Goal: Book appointment/travel/reservation

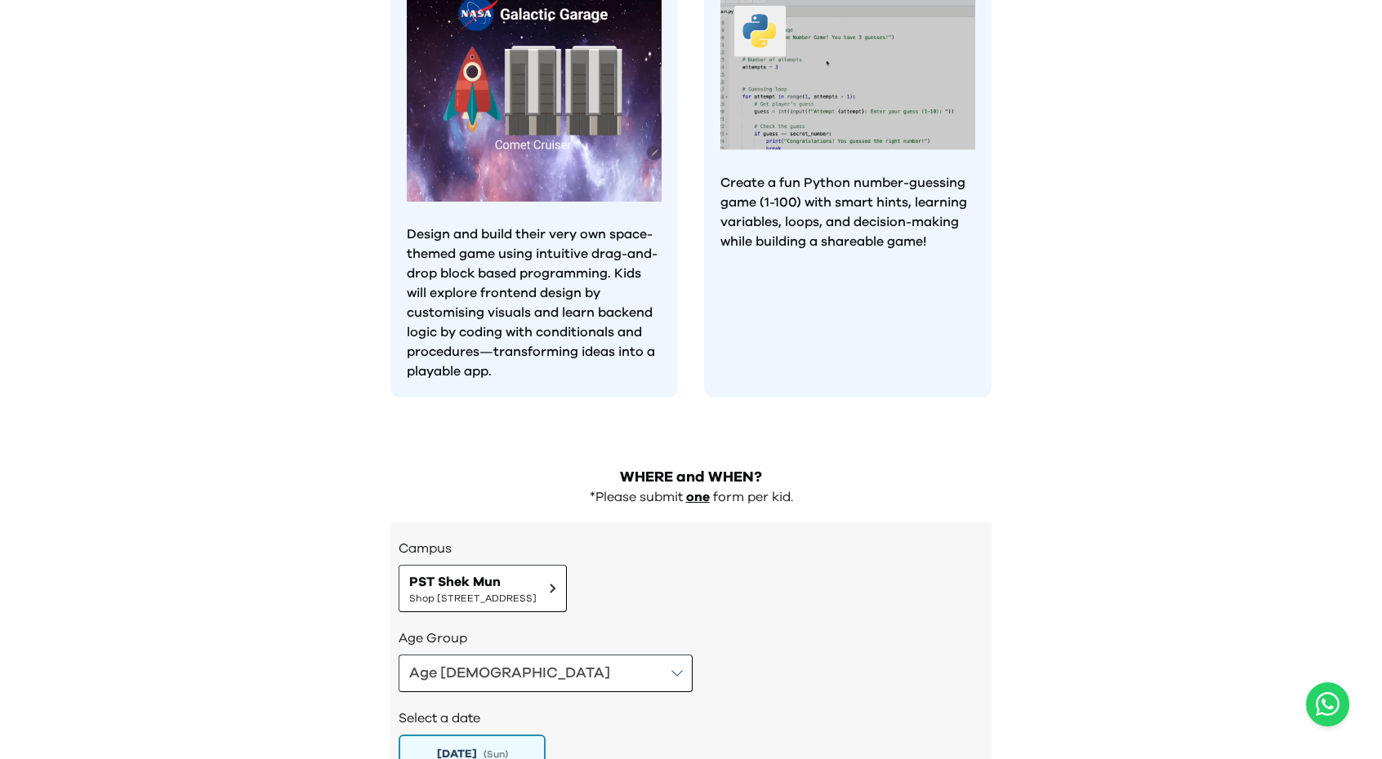
scroll to position [1619, 0]
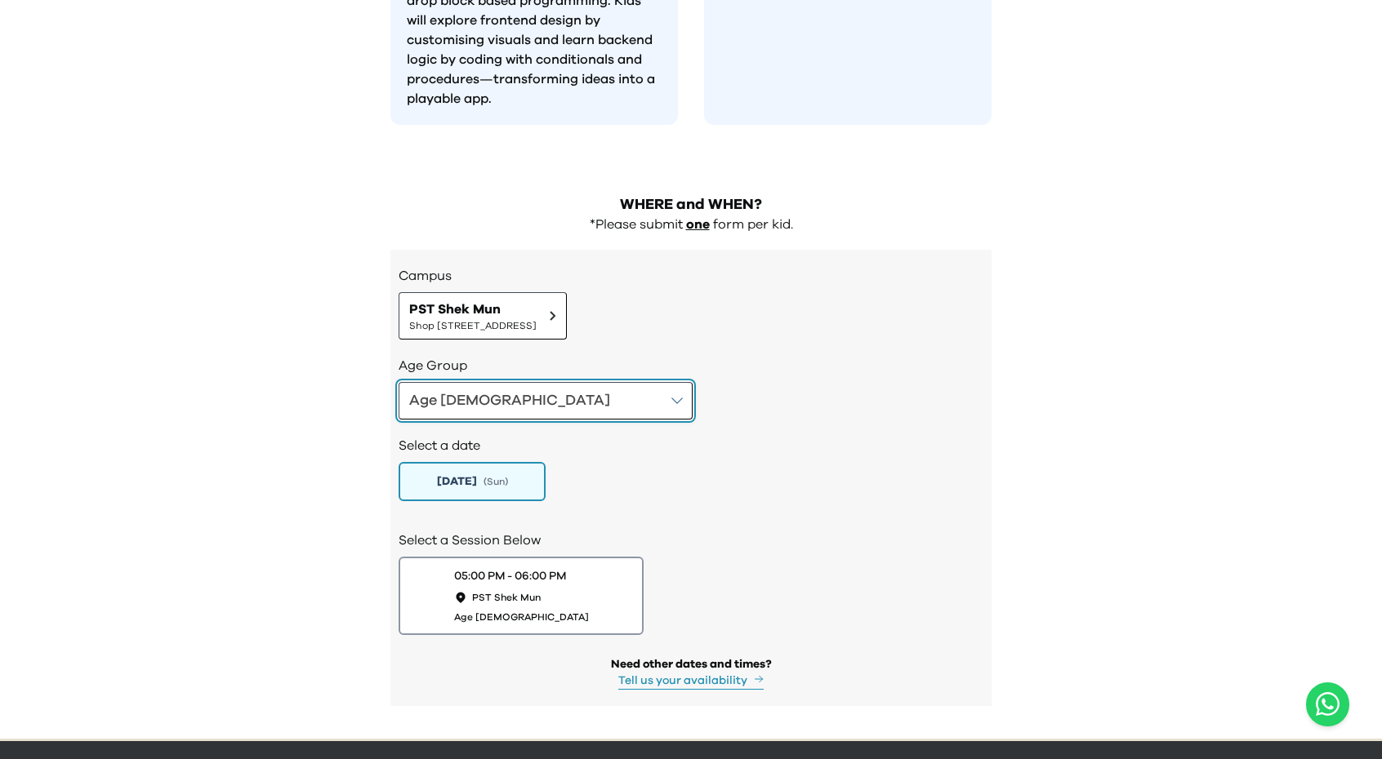
click at [488, 382] on button "Age 8-9" at bounding box center [546, 401] width 294 height 38
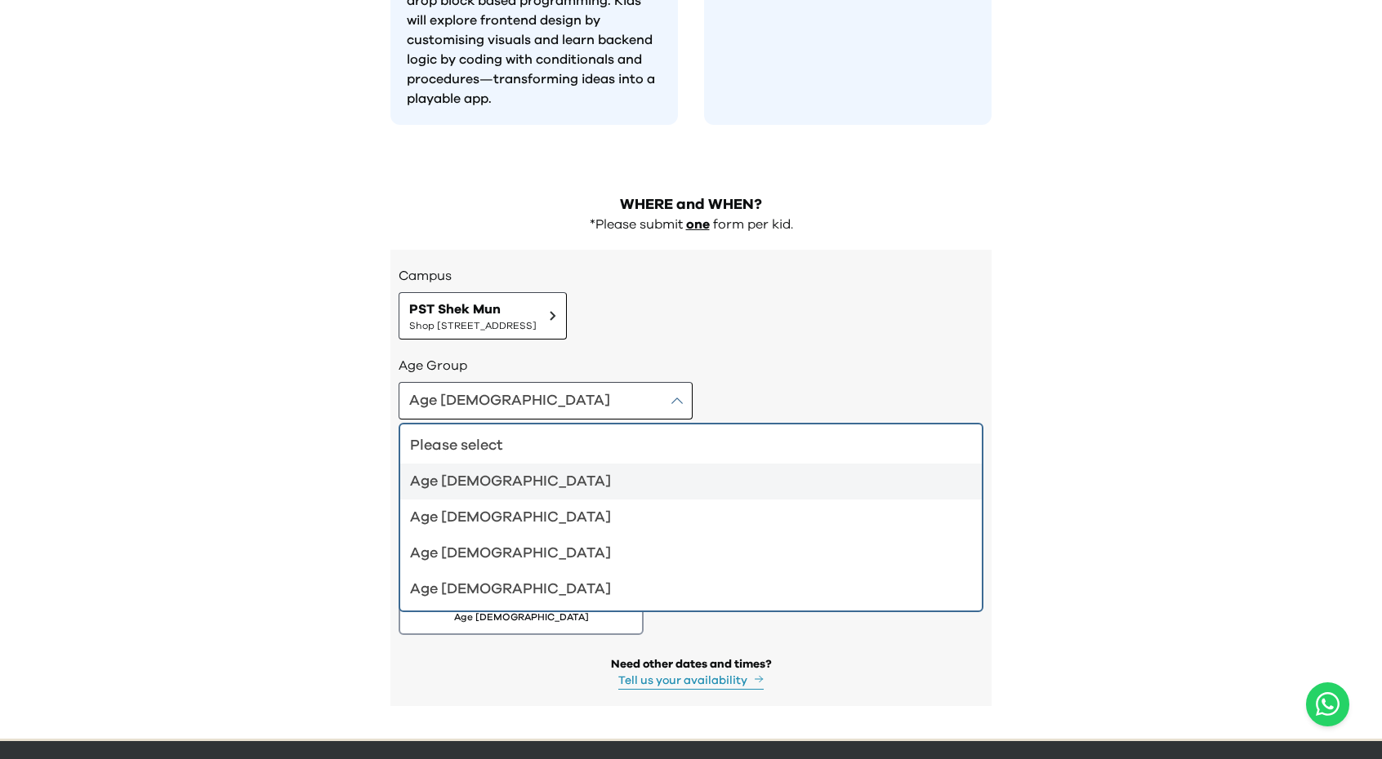
click at [488, 470] on div "Age 4-5" at bounding box center [681, 481] width 542 height 23
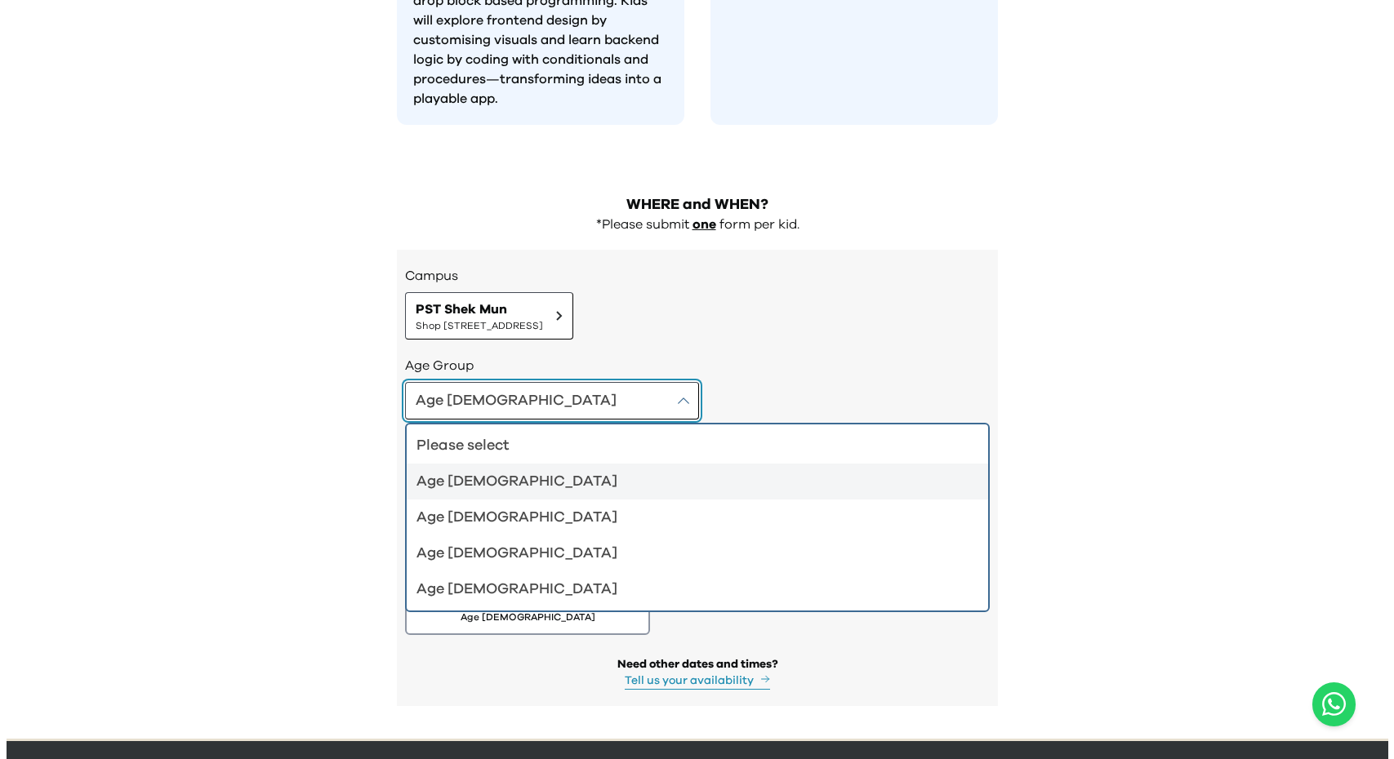
scroll to position [1502, 0]
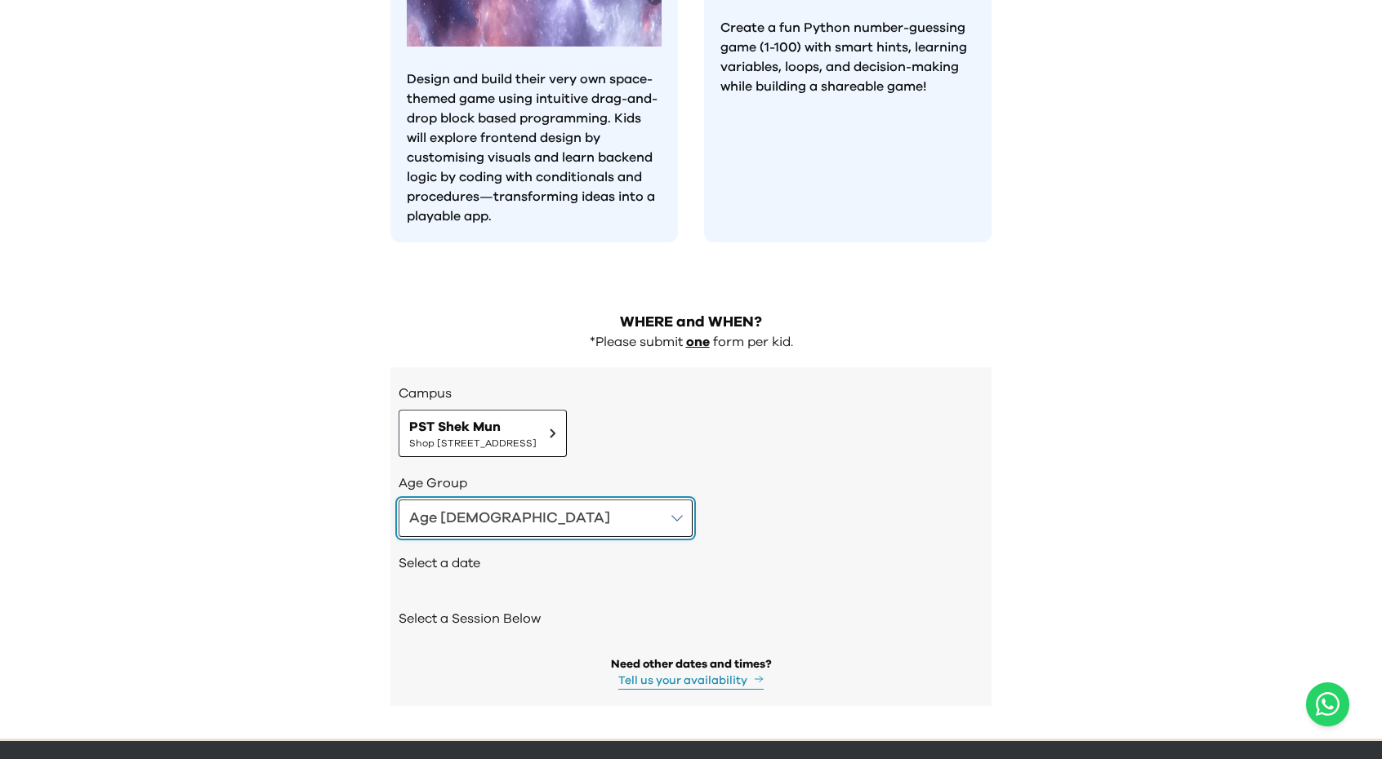
click at [514, 500] on button "Age 4-5" at bounding box center [546, 519] width 294 height 38
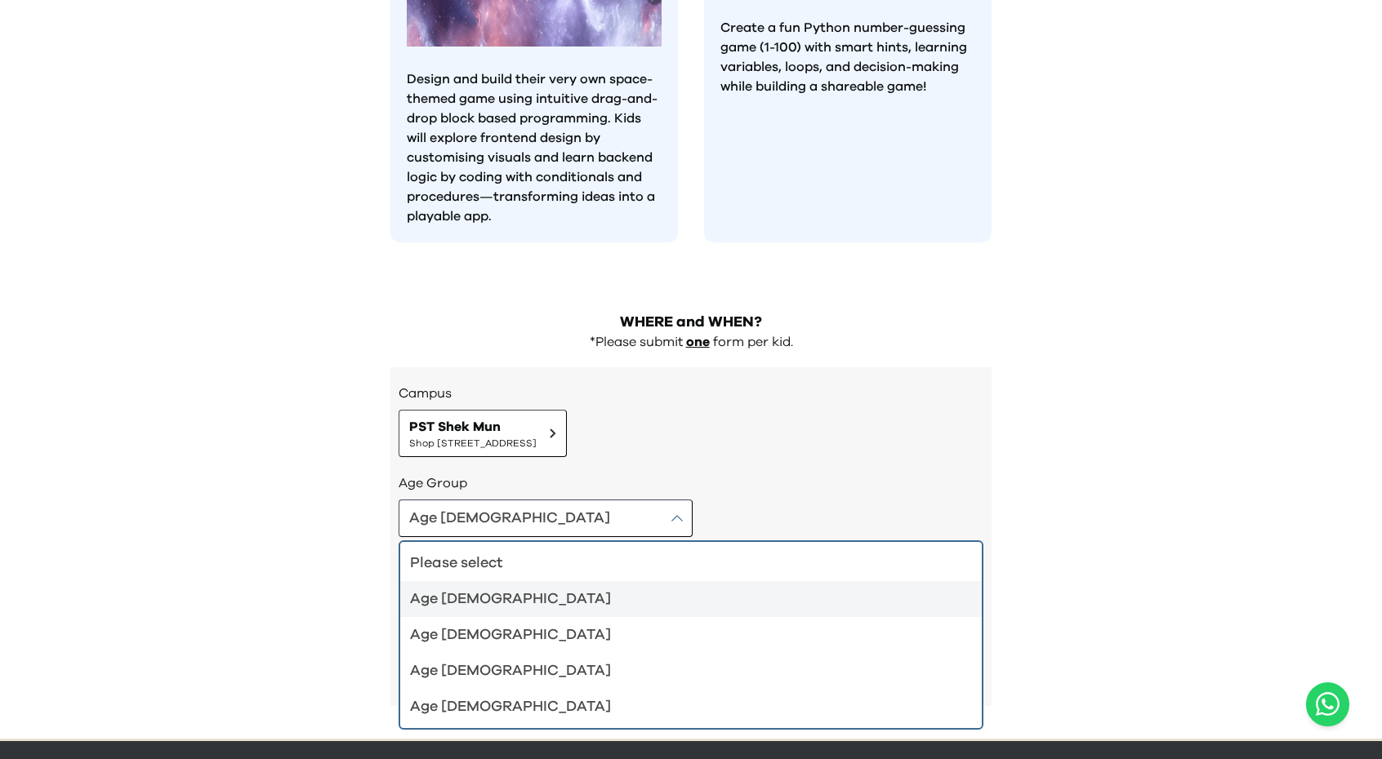
click at [475, 588] on div "Age 4-5" at bounding box center [681, 599] width 542 height 23
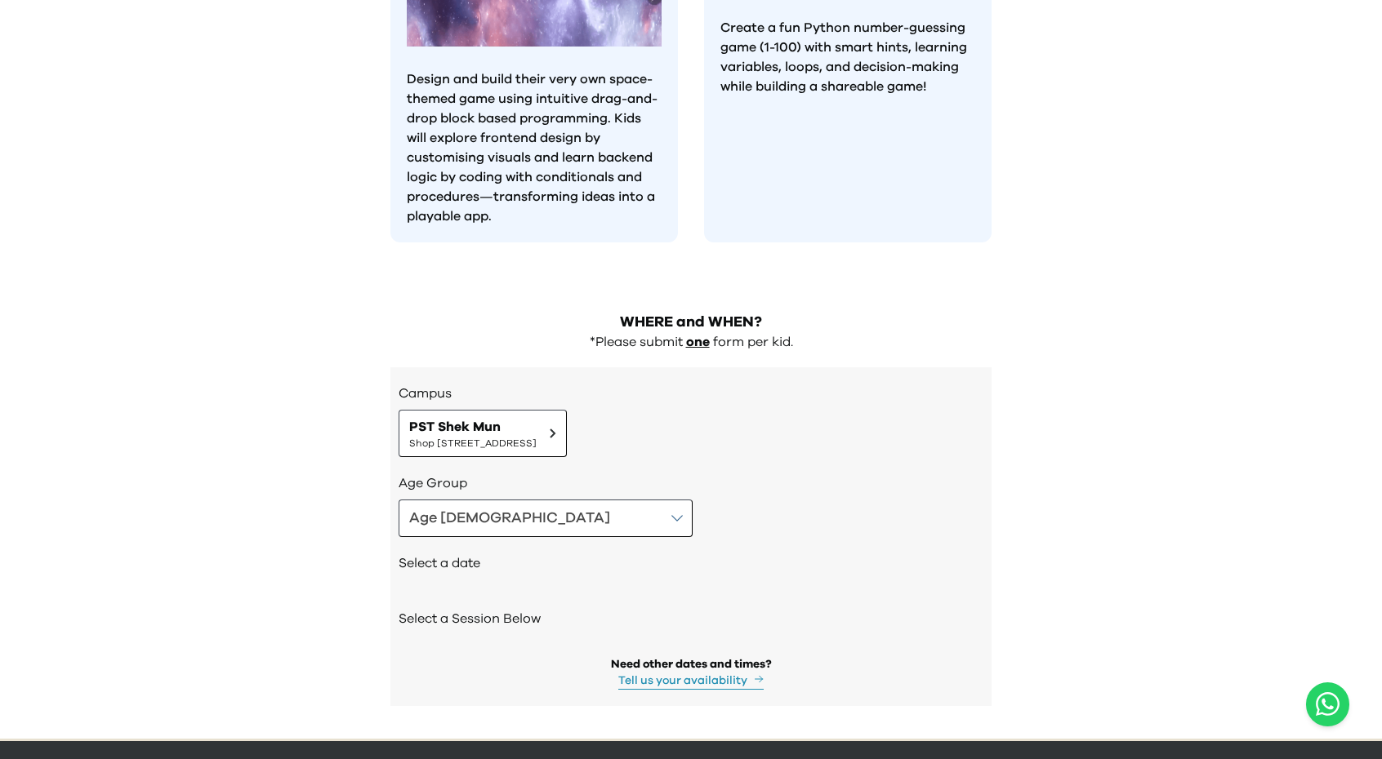
click at [667, 657] on div "Need other dates and times?" at bounding box center [691, 665] width 161 height 16
click at [537, 437] on span "Shop 227, 2/F, Kings Wing Plaza 1, No.3 On Kwan Street, Shek Mun | 石門安群街3號京瑞廣場一…" at bounding box center [472, 443] width 127 height 13
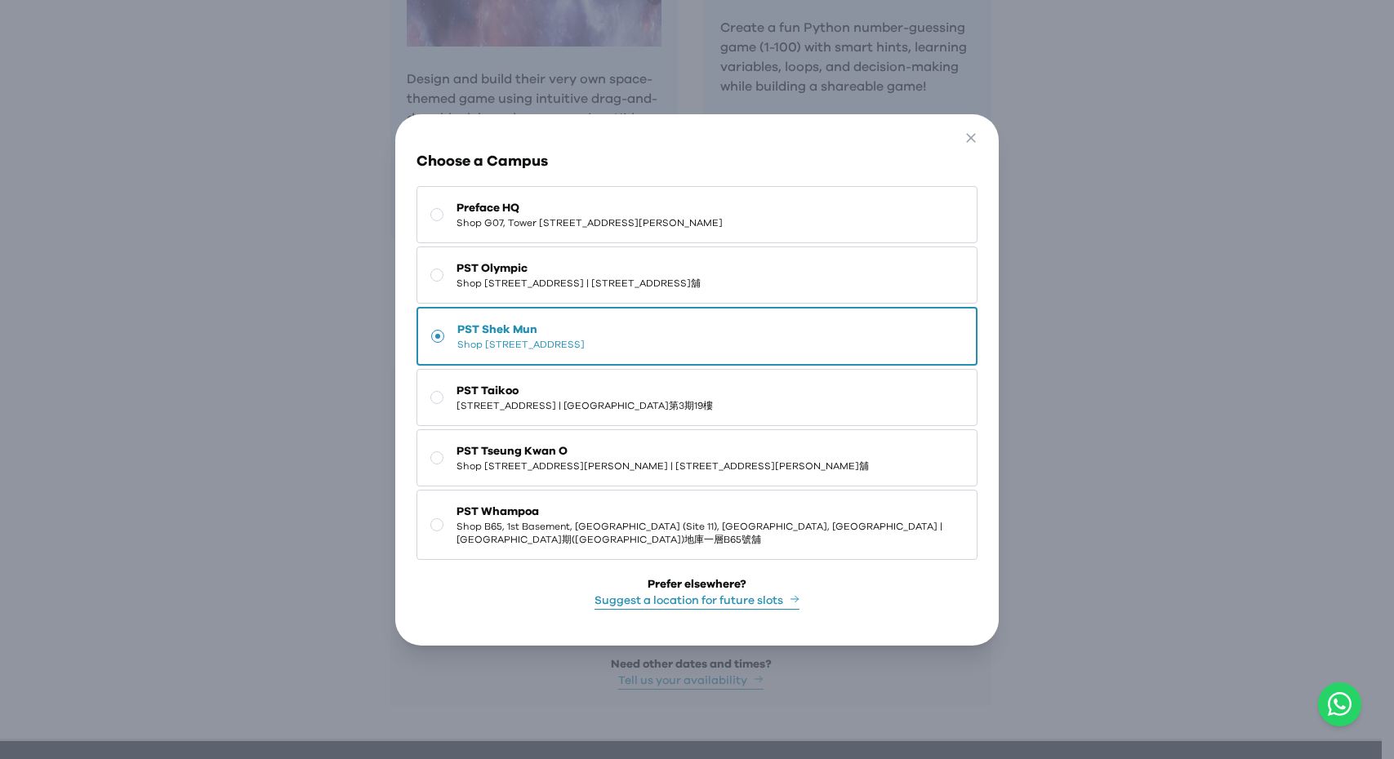
click at [1196, 390] on div "Go Back Close Choose a Campus Preface HQ Shop G07, Tower 535, 535 Jaffe Road, C…" at bounding box center [697, 379] width 1394 height 759
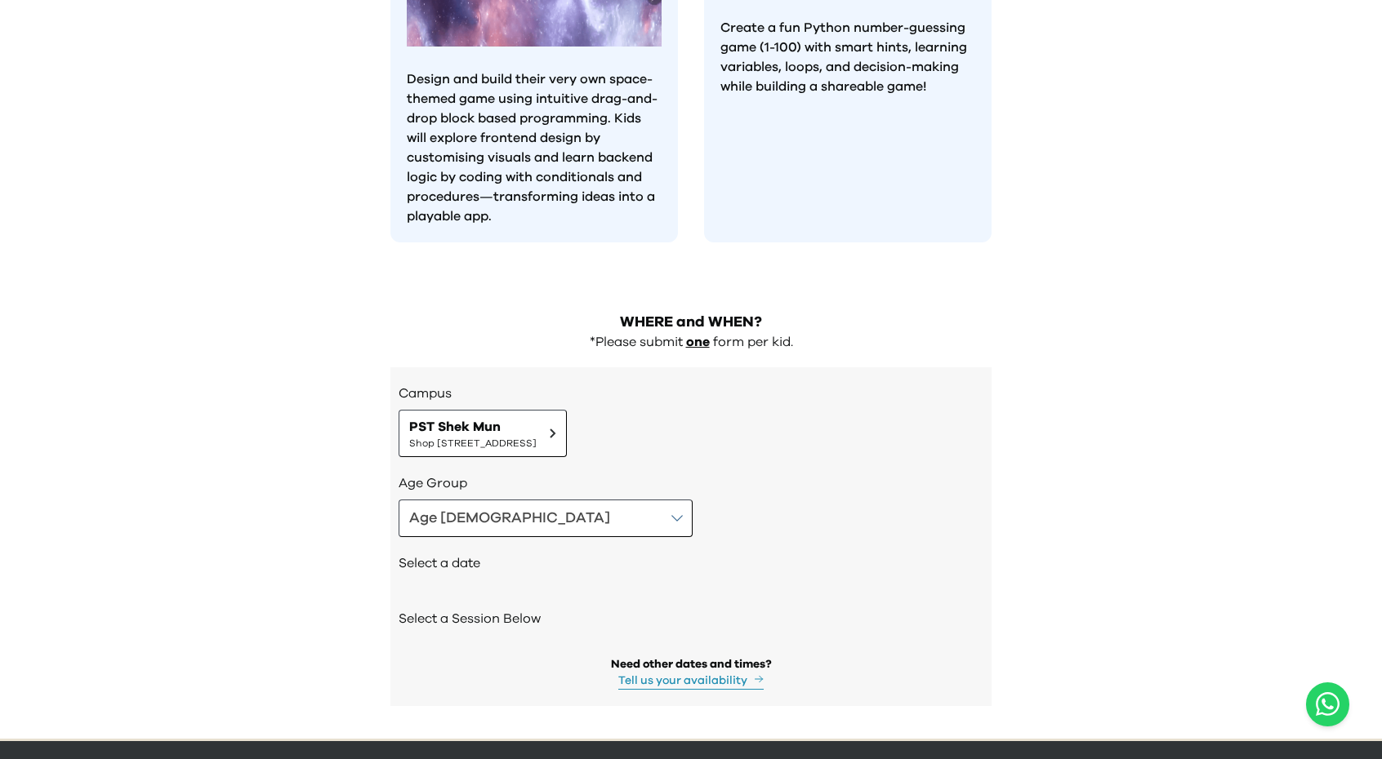
click at [666, 673] on button "Tell us your availability" at bounding box center [690, 681] width 145 height 17
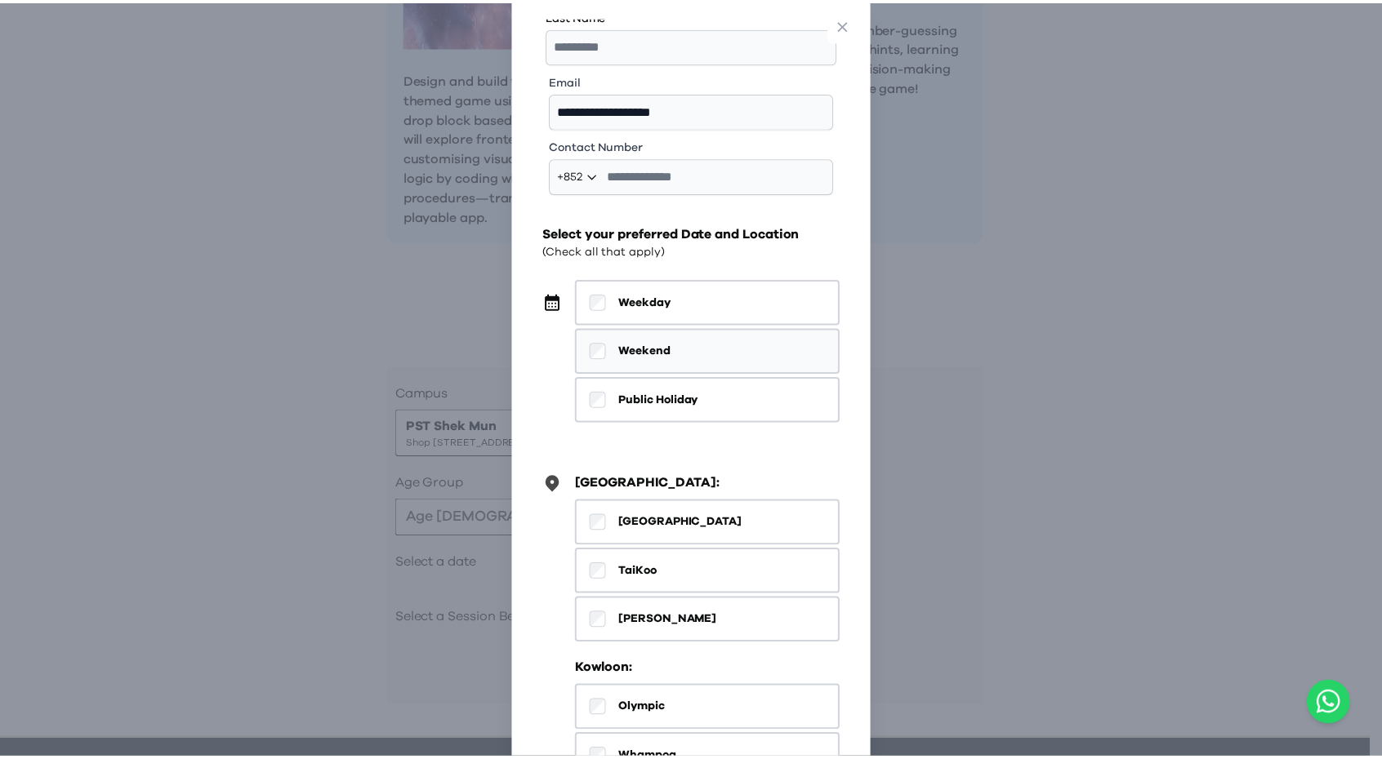
scroll to position [0, 0]
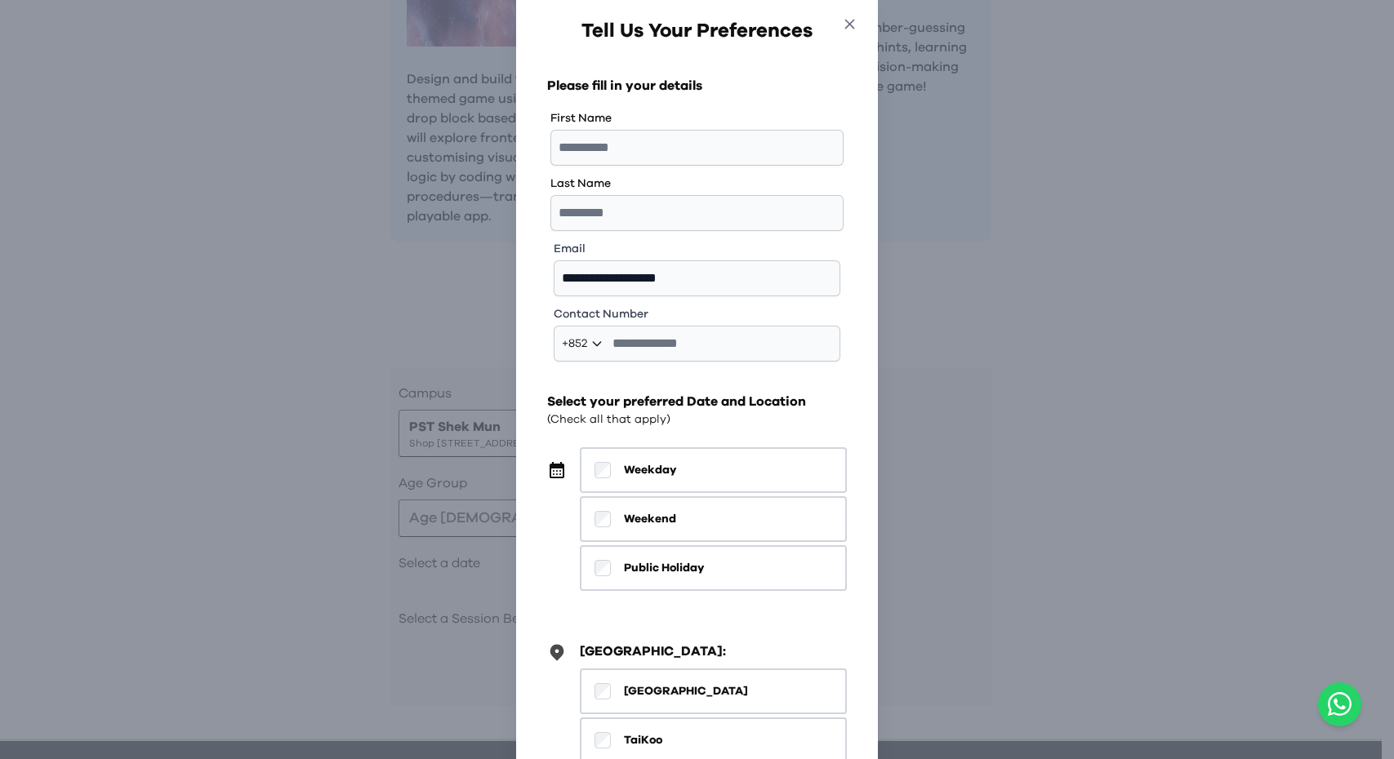
click at [858, 31] on icon "button" at bounding box center [849, 24] width 17 height 17
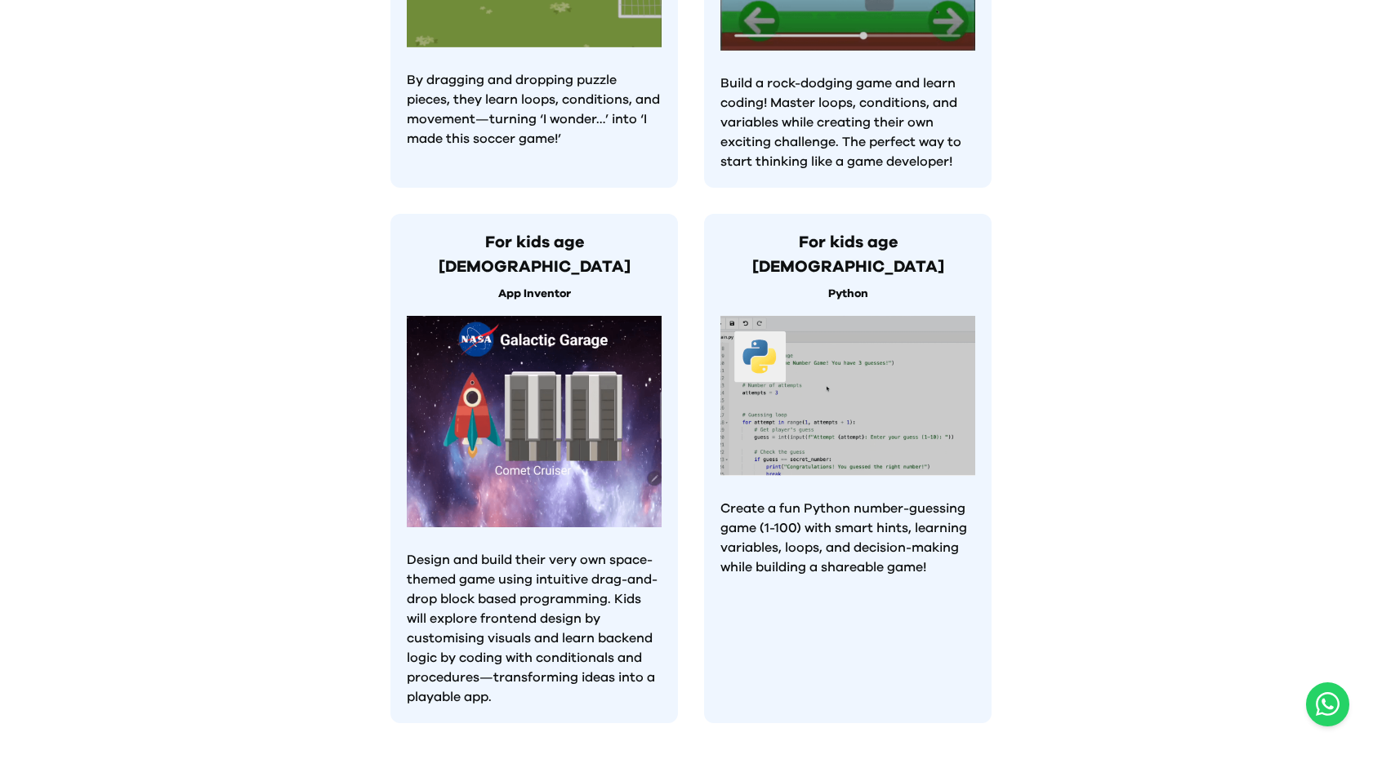
scroll to position [925, 0]
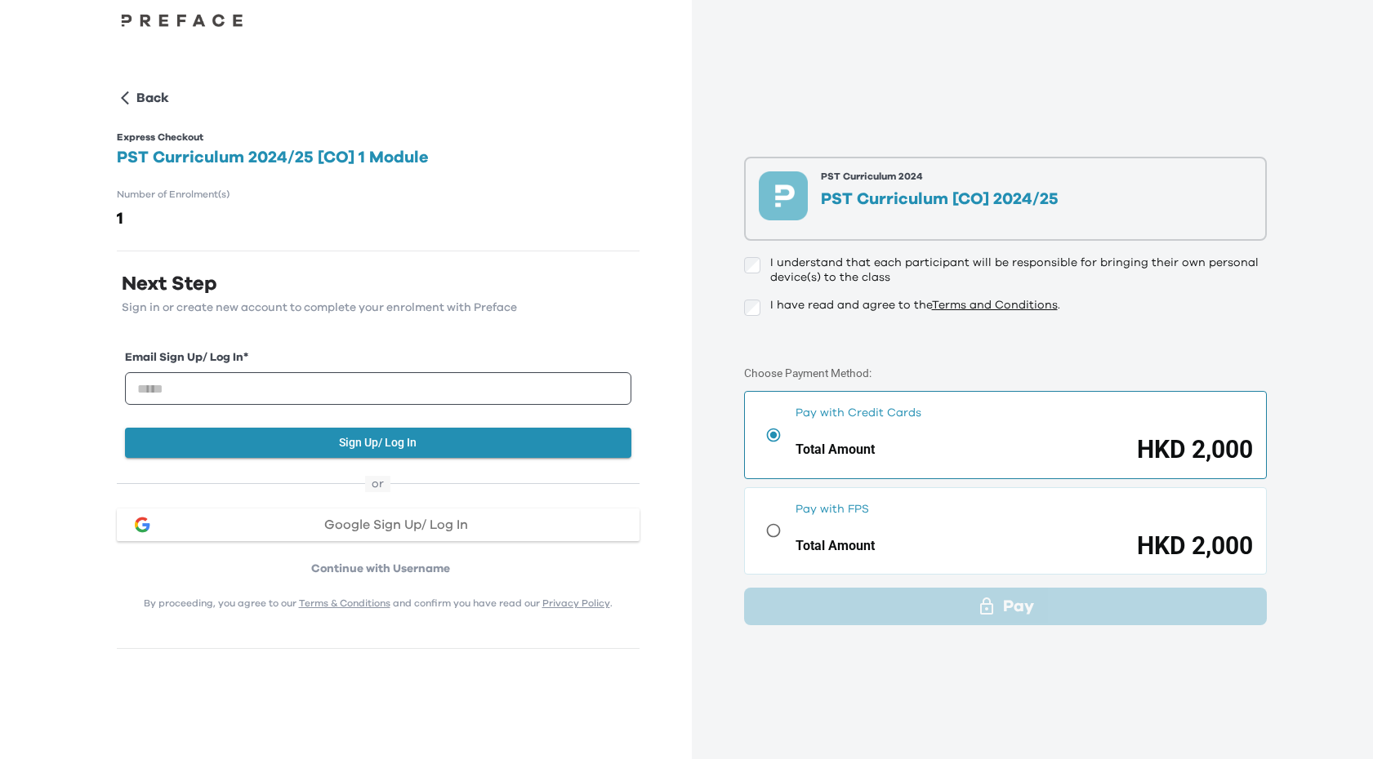
scroll to position [4, 0]
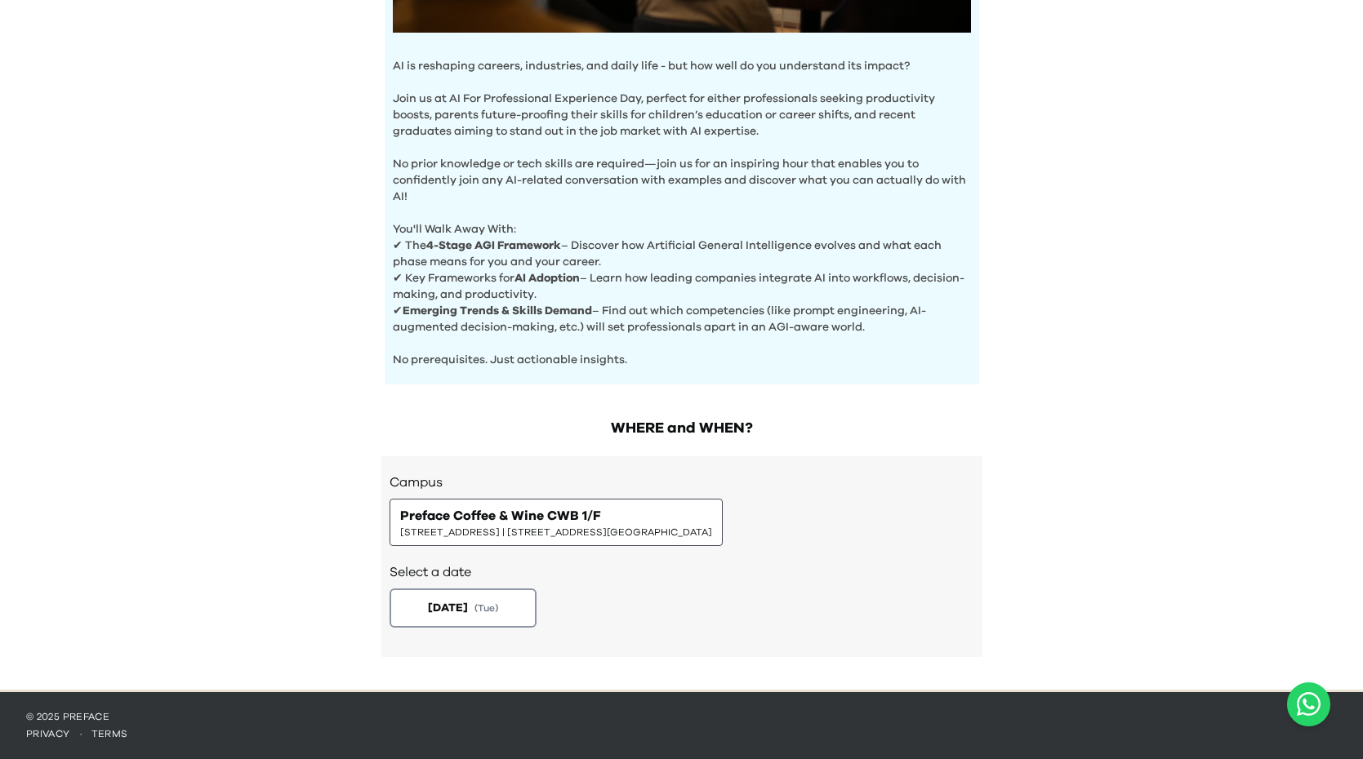
scroll to position [496, 0]
click at [482, 611] on button "[DATE] ( Tue )" at bounding box center [462, 608] width 154 height 41
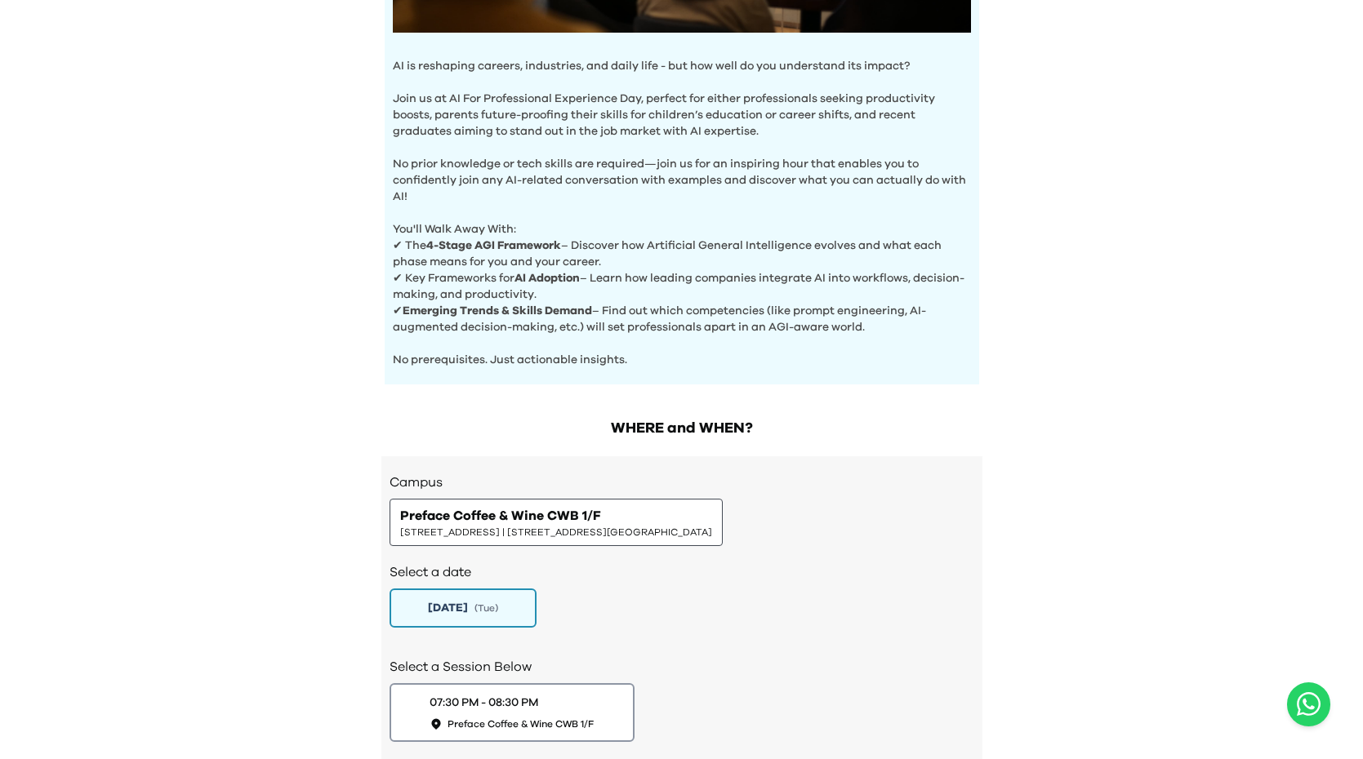
scroll to position [611, 0]
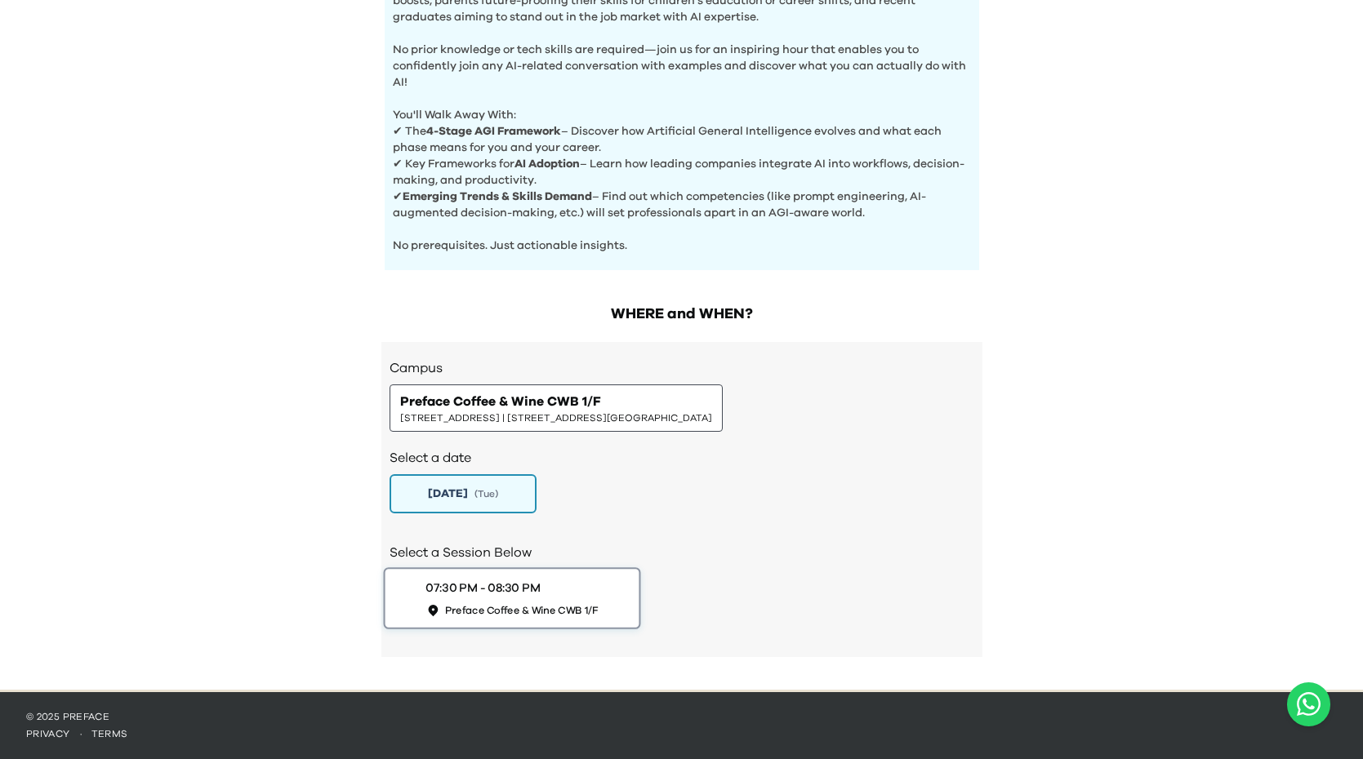
click at [572, 603] on div "07:30 PM - 08:30 PM Preface Coffee & Wine CWB 1/F" at bounding box center [511, 599] width 172 height 38
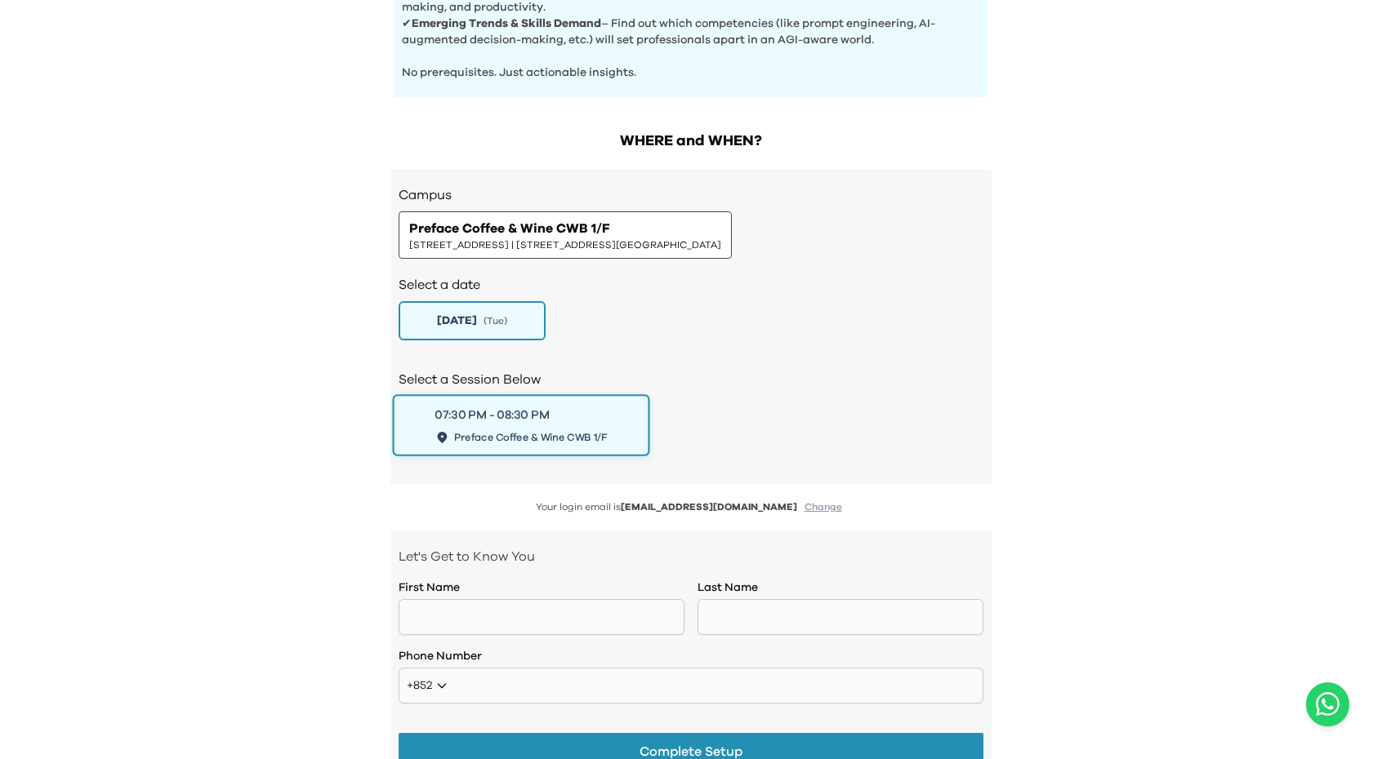
scroll to position [942, 0]
